Goal: Check status: Check status

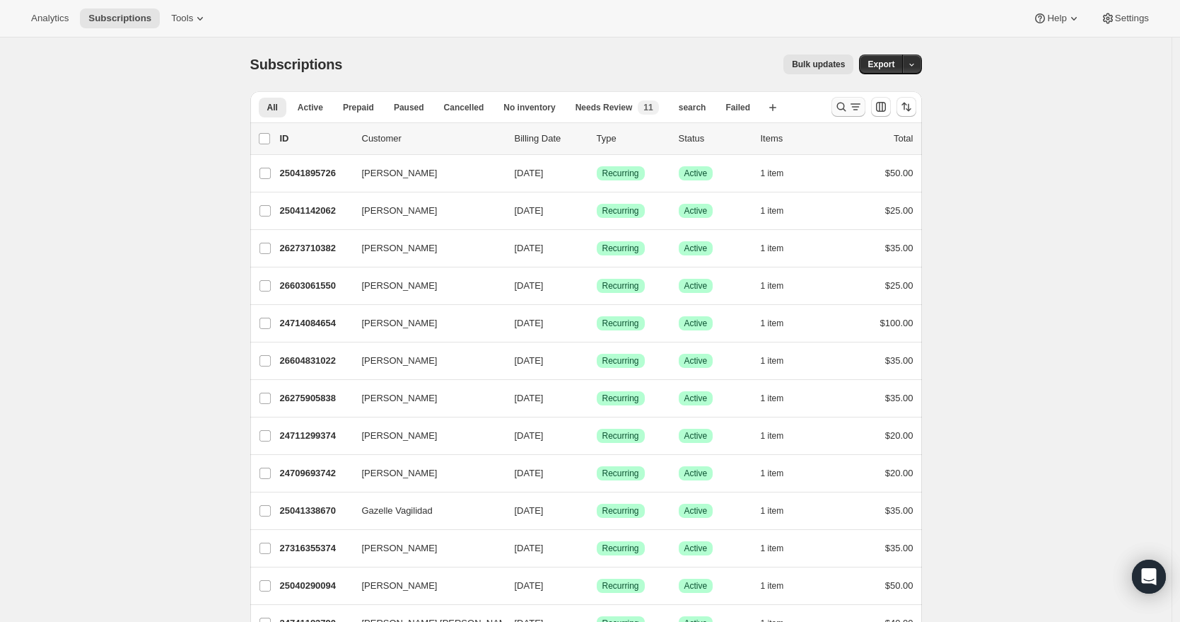
click at [849, 107] on icon "Search and filter results" at bounding box center [841, 107] width 14 height 14
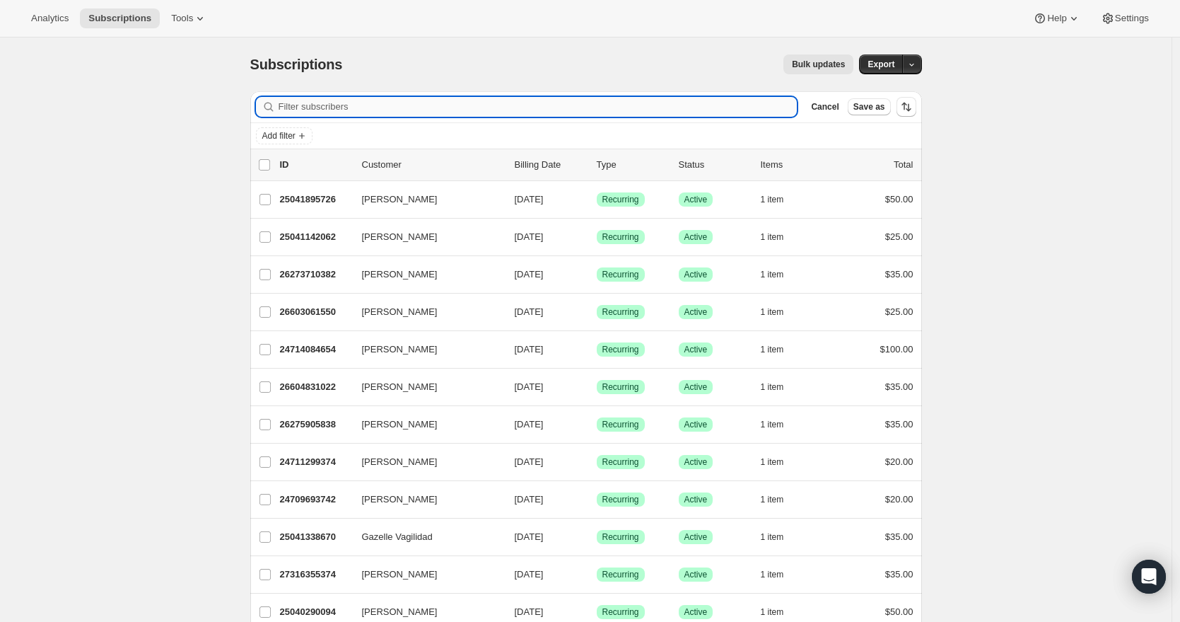
click at [443, 104] on input "Filter subscribers" at bounding box center [538, 107] width 519 height 20
paste input "[EMAIL_ADDRESS][DOMAIN_NAME]"
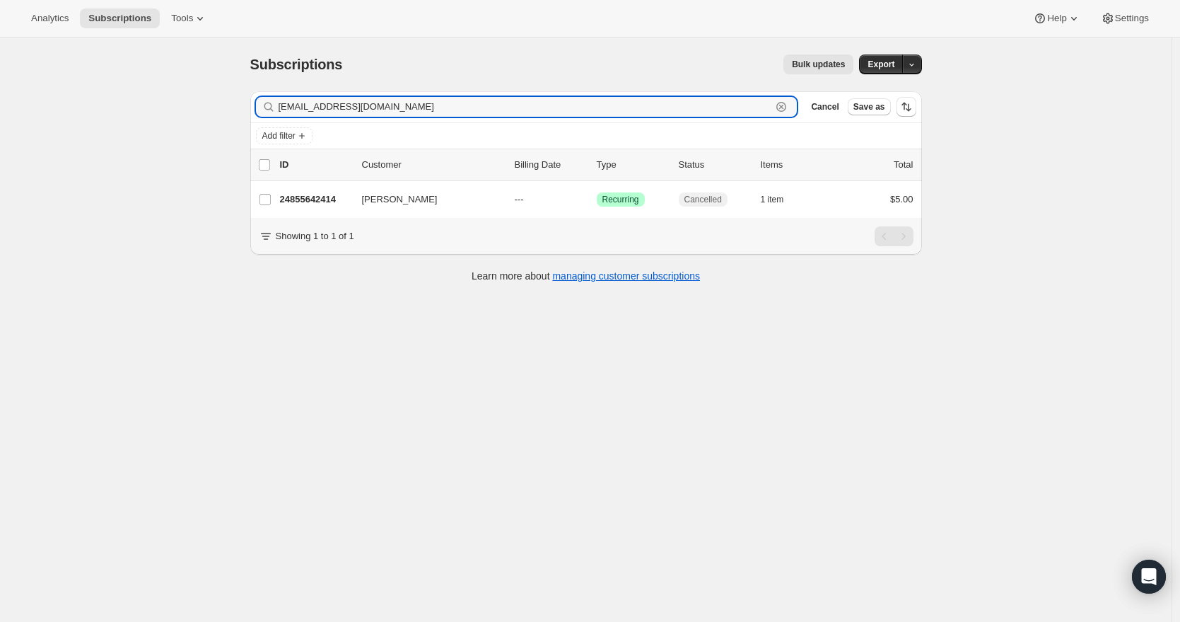
type input "[EMAIL_ADDRESS][DOMAIN_NAME]"
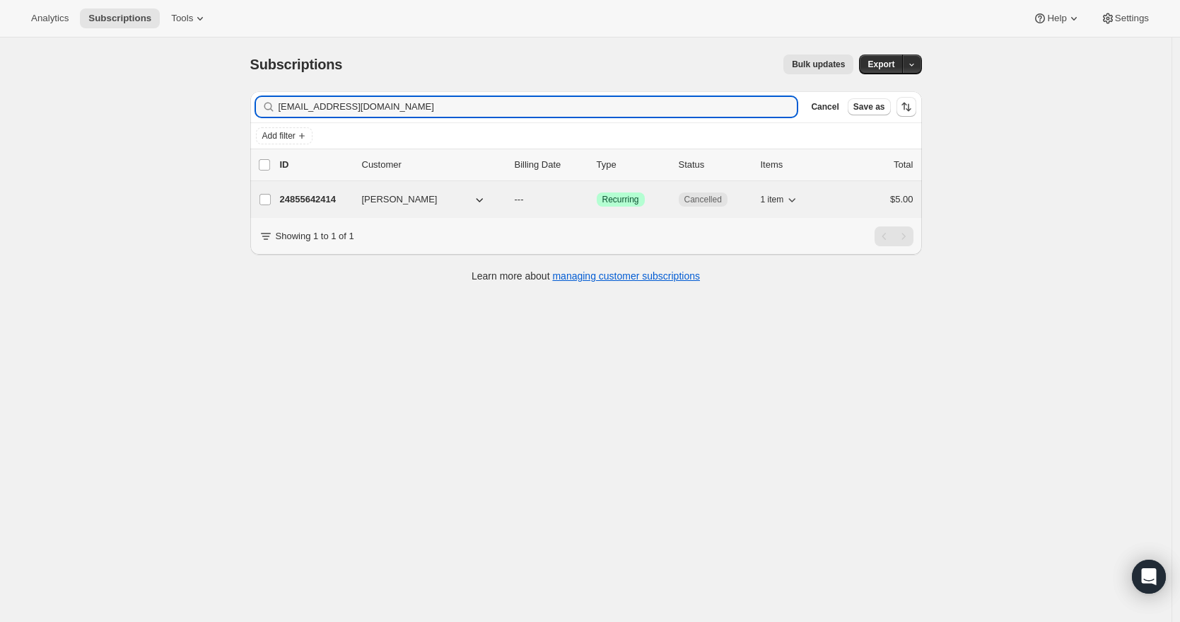
click at [392, 206] on span "[PERSON_NAME]" at bounding box center [400, 199] width 76 height 14
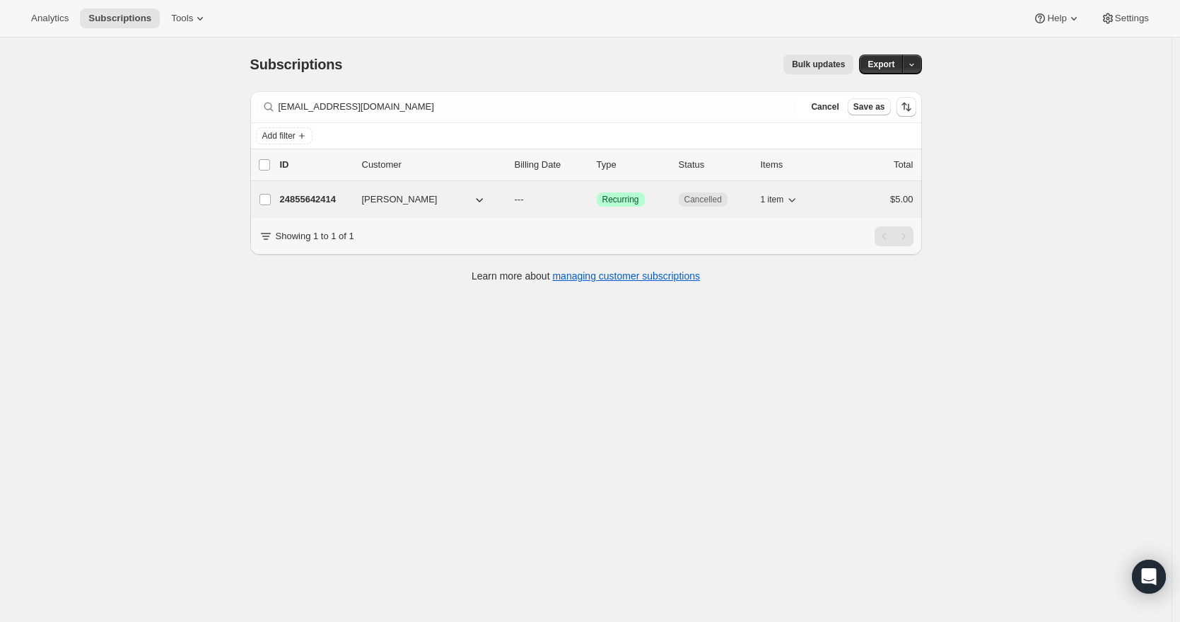
click at [387, 206] on div "24855642414 [PERSON_NAME] --- Success Recurring Cancelled 1 item $5.00" at bounding box center [597, 199] width 634 height 20
